Goal: Transaction & Acquisition: Purchase product/service

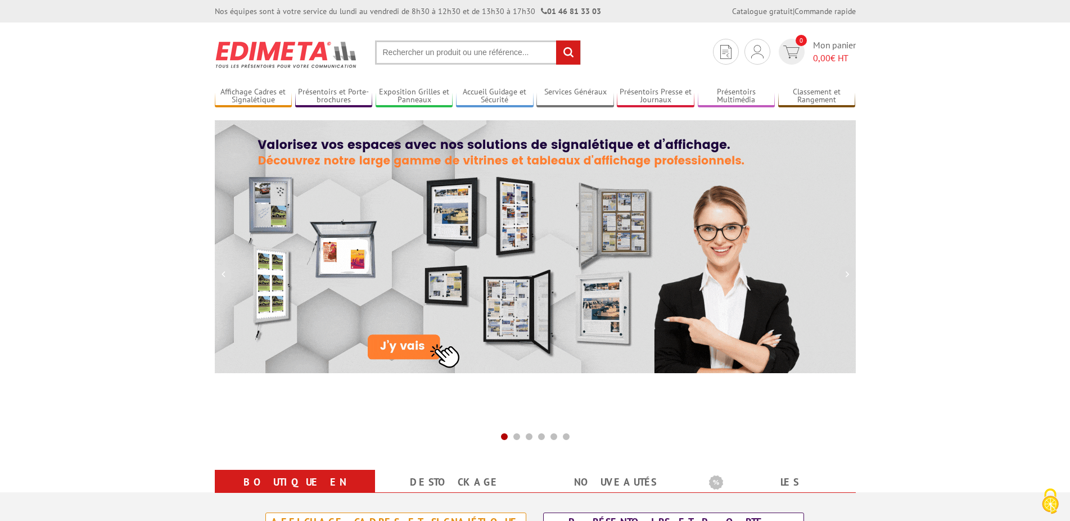
click at [823, 48] on span "Mon panier 0,00 € HT" at bounding box center [834, 52] width 43 height 26
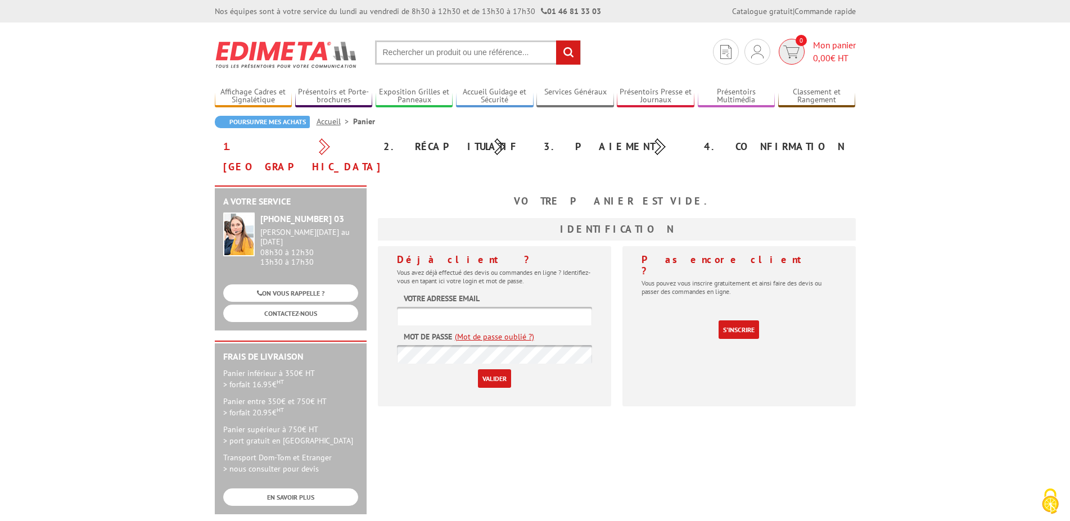
click at [791, 53] on img at bounding box center [791, 52] width 16 height 13
click at [458, 307] on input "text" at bounding box center [494, 316] width 195 height 19
type input "emilie.halley-bridault@le04.fr"
click at [478, 370] on input "Valider" at bounding box center [494, 379] width 33 height 19
click at [445, 307] on input "text" at bounding box center [494, 316] width 195 height 19
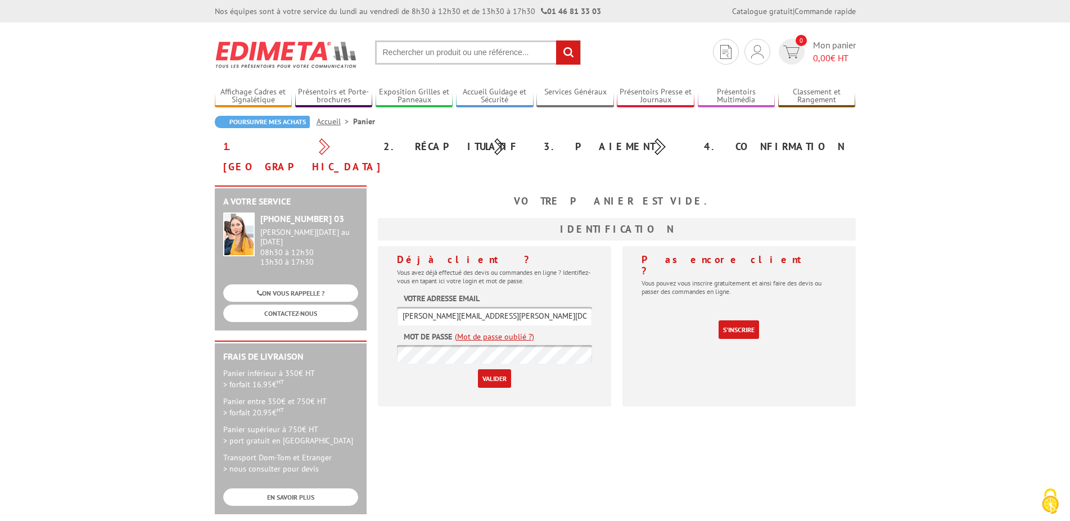
type input "emilie.halley-bridault@le04.fr"
click at [478, 370] on input "Valider" at bounding box center [494, 379] width 33 height 19
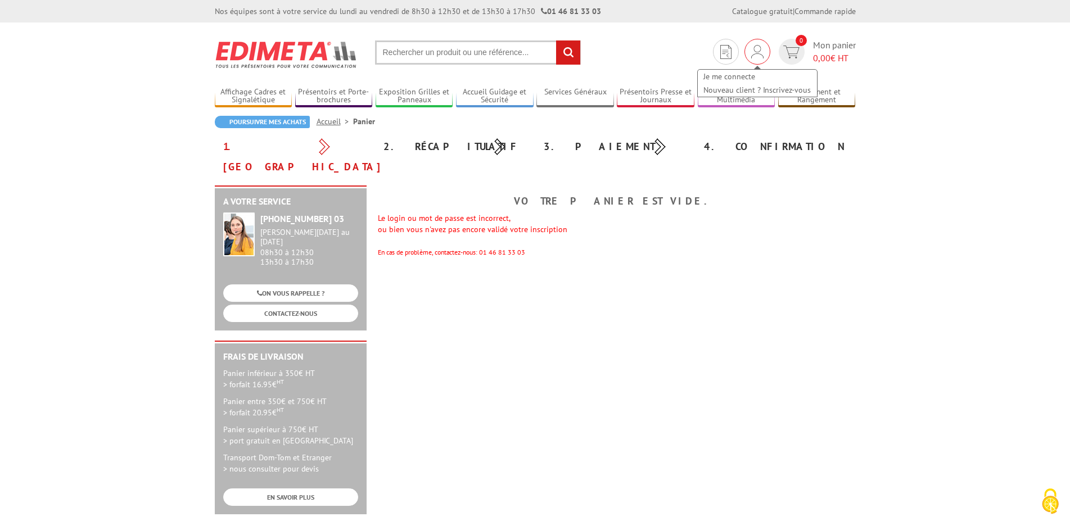
click at [753, 52] on img at bounding box center [757, 51] width 12 height 13
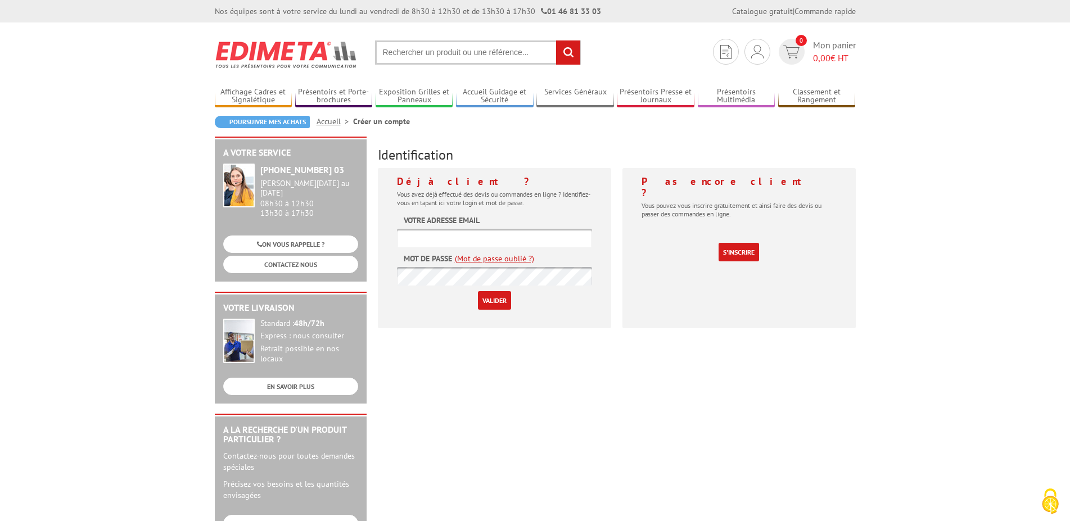
click at [495, 237] on input "text" at bounding box center [494, 238] width 195 height 19
type input "[PERSON_NAME][EMAIL_ADDRESS][PERSON_NAME][DOMAIN_NAME]"
click at [478, 291] on input "Valider" at bounding box center [494, 300] width 33 height 19
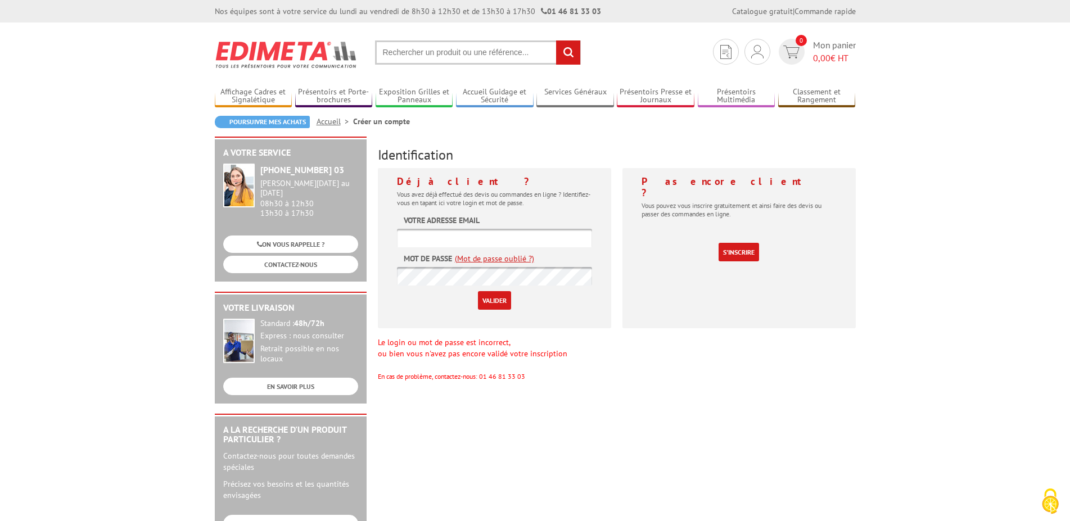
click at [502, 260] on link "(Mot de passe oublié ?)" at bounding box center [494, 258] width 79 height 11
